Goal: Task Accomplishment & Management: Complete application form

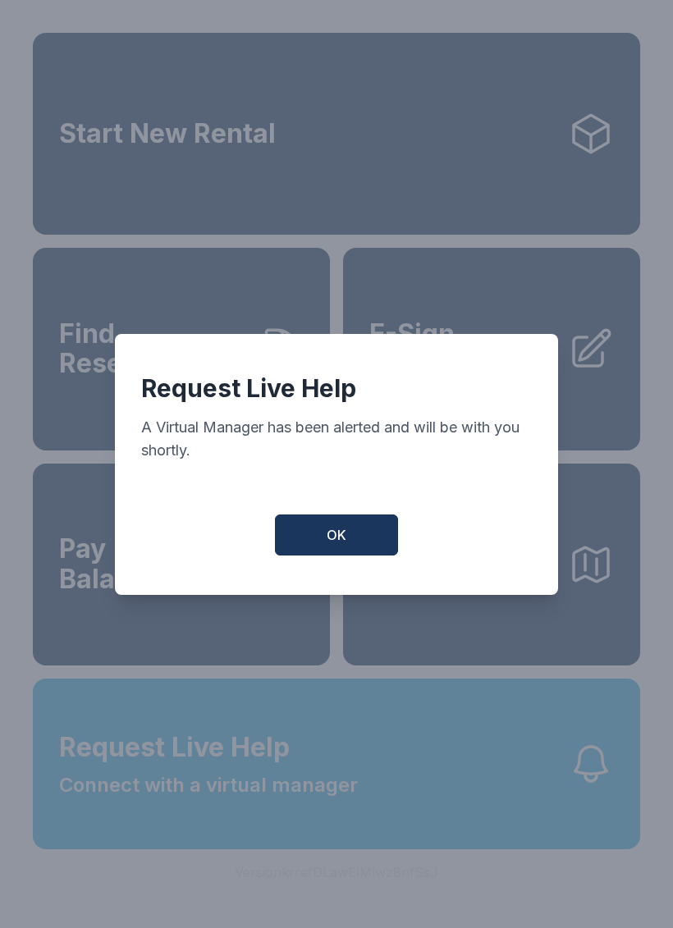
click at [302, 553] on button "OK" at bounding box center [336, 535] width 123 height 41
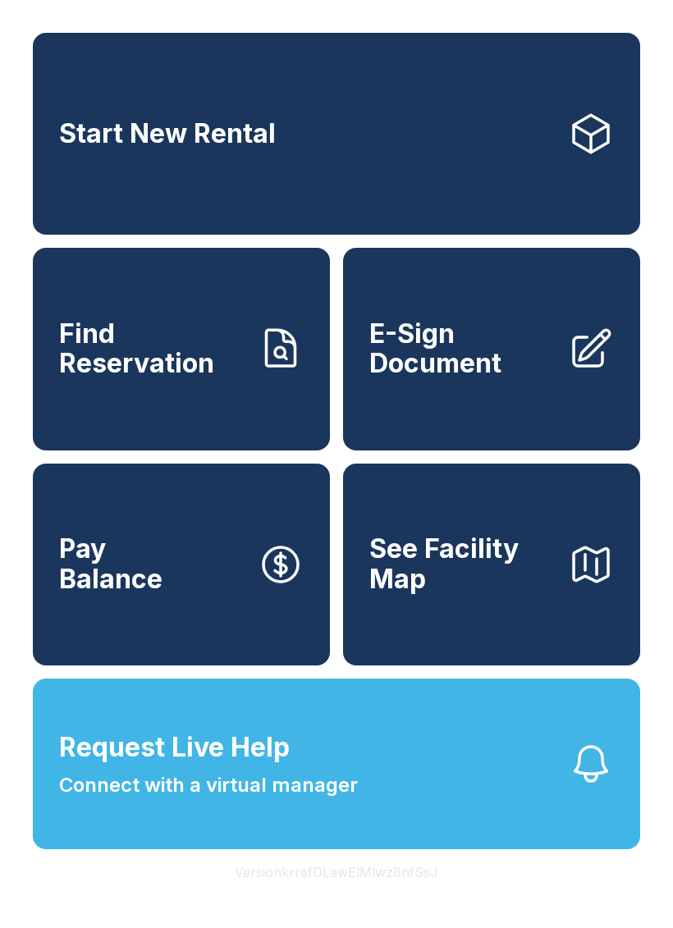
click at [143, 594] on span "Pay Balance" at bounding box center [110, 564] width 103 height 60
click at [439, 808] on button "Request Live Help Connect with a virtual manager" at bounding box center [336, 764] width 607 height 171
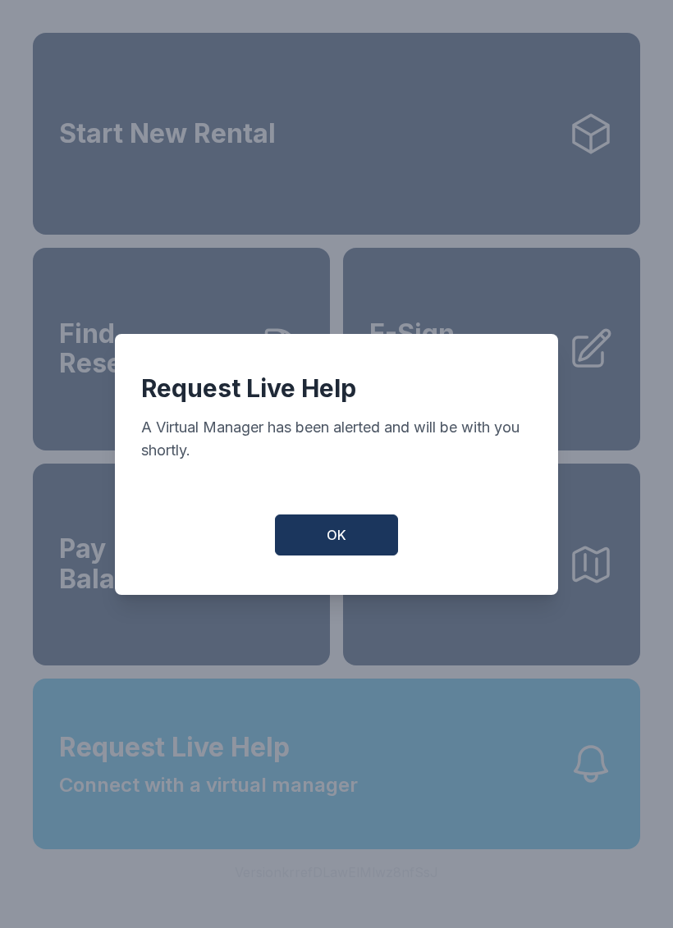
click at [369, 538] on button "OK" at bounding box center [336, 535] width 123 height 41
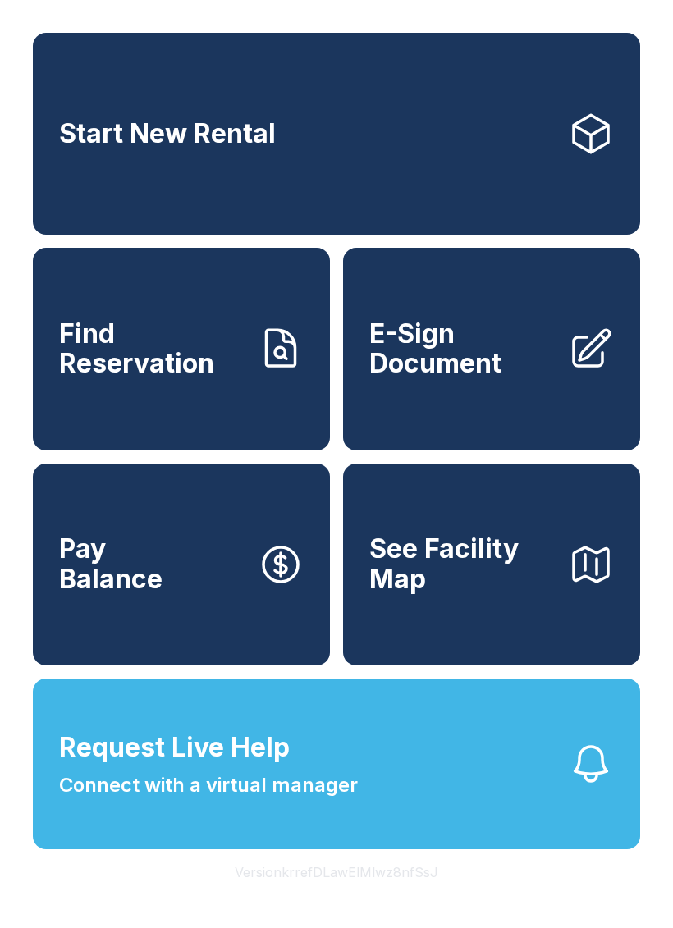
click at [219, 841] on button "Request Live Help Connect with a virtual manager" at bounding box center [336, 764] width 607 height 171
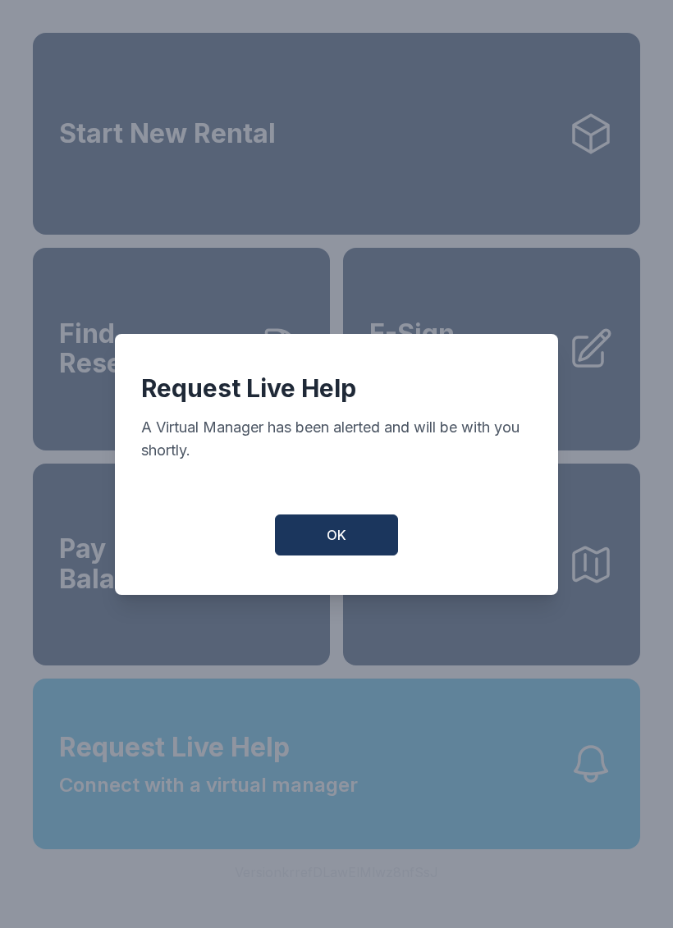
click at [298, 532] on button "OK" at bounding box center [336, 535] width 123 height 41
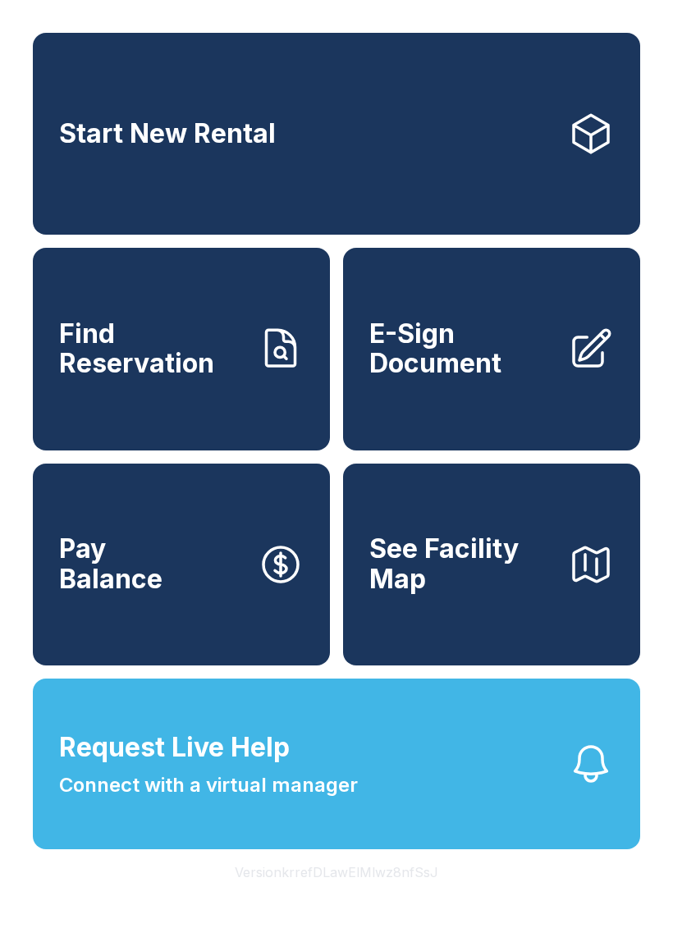
click at [457, 375] on span "E-Sign Document" at bounding box center [461, 349] width 185 height 60
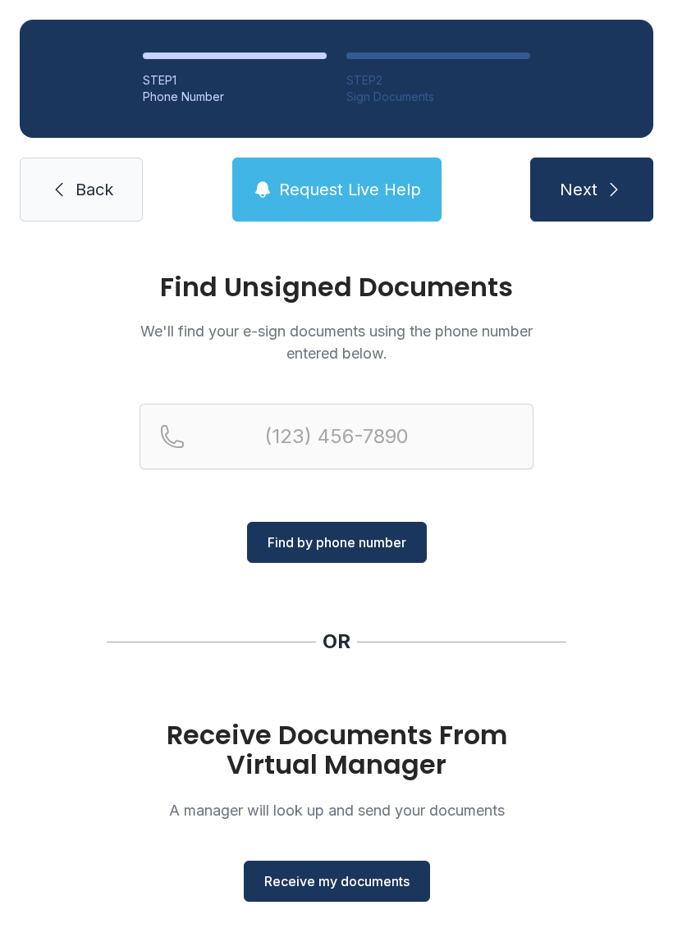
click at [274, 881] on span "Receive my documents" at bounding box center [336, 882] width 145 height 20
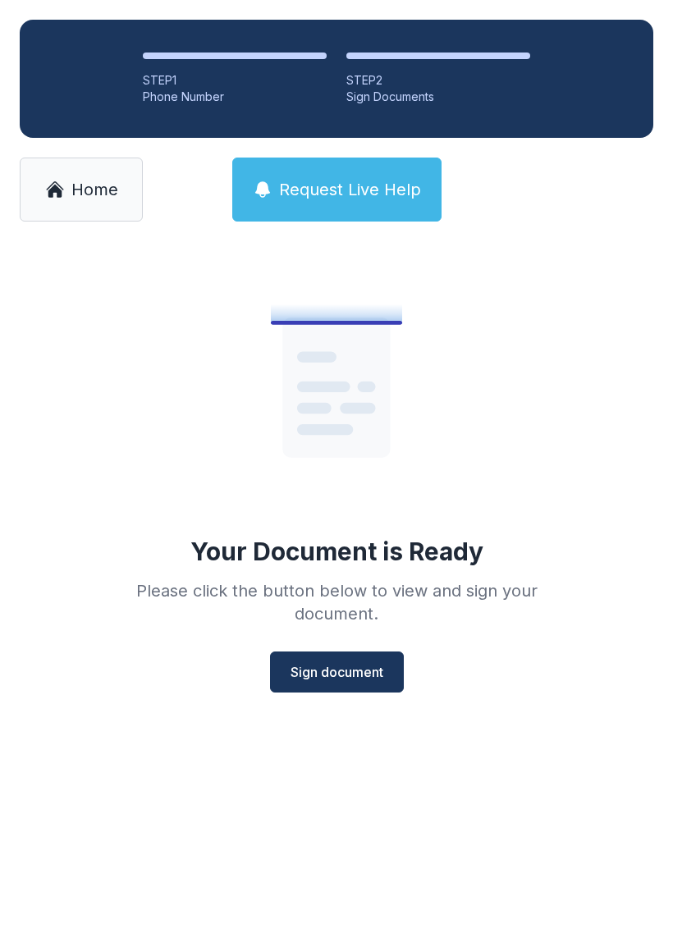
click at [302, 676] on span "Sign document" at bounding box center [337, 672] width 93 height 20
